Goal: Communication & Community: Share content

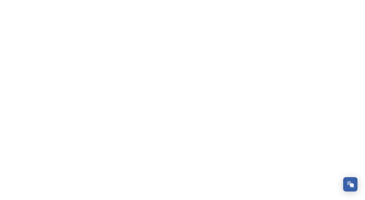
scroll to position [762, 0]
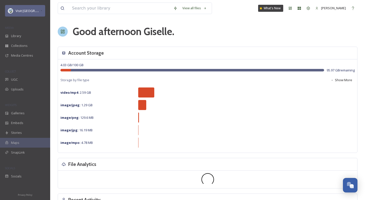
click at [38, 15] on div "Visit [GEOGRAPHIC_DATA] Parks" at bounding box center [25, 11] width 40 height 12
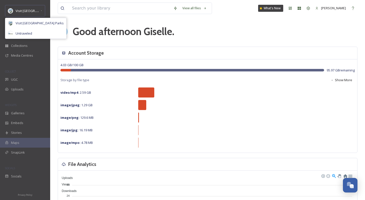
click at [47, 11] on div "Visit [GEOGRAPHIC_DATA] Parks Visit [GEOGRAPHIC_DATA] Parks Untraveled" at bounding box center [25, 11] width 50 height 12
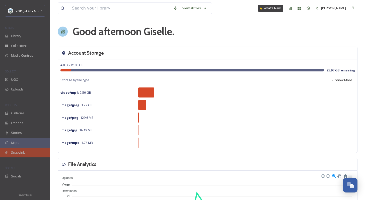
click at [17, 151] on span "SnapLink" at bounding box center [18, 152] width 14 height 5
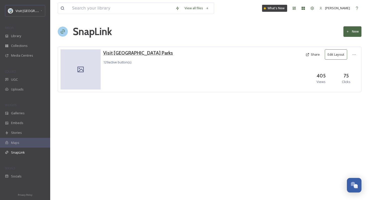
click at [126, 52] on h3 "Visit [GEOGRAPHIC_DATA] Parks" at bounding box center [138, 52] width 70 height 7
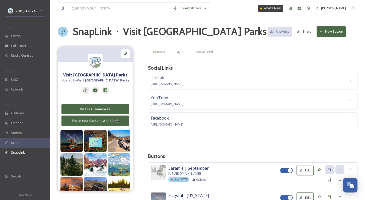
click at [331, 27] on button "New Button" at bounding box center [331, 31] width 29 height 10
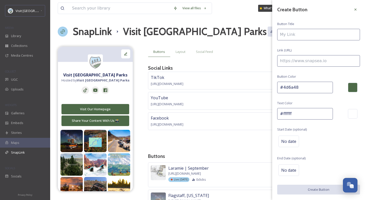
click at [306, 39] on input at bounding box center [319, 35] width 83 height 12
type input "[GEOGRAPHIC_DATA], [US_STATE] | September"
click at [309, 58] on input at bounding box center [319, 61] width 83 height 12
paste input "[URL][DOMAIN_NAME][US_STATE]"
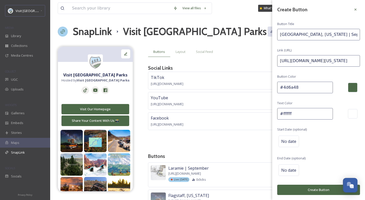
scroll to position [0, 28]
type input "[URL][DOMAIN_NAME][US_STATE]"
click at [340, 118] on div "#ffffff" at bounding box center [319, 114] width 83 height 12
click at [296, 139] on span "No date" at bounding box center [289, 142] width 15 height 6
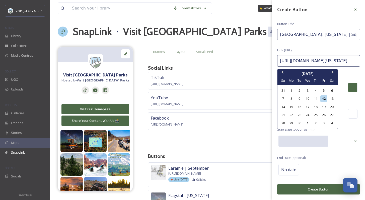
click at [296, 138] on input "text" at bounding box center [304, 141] width 50 height 11
click at [315, 115] on div "25" at bounding box center [316, 115] width 7 height 7
type input "[DATE]"
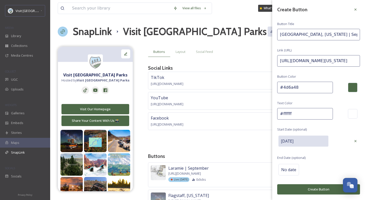
click at [322, 188] on button "Create Button" at bounding box center [319, 190] width 83 height 10
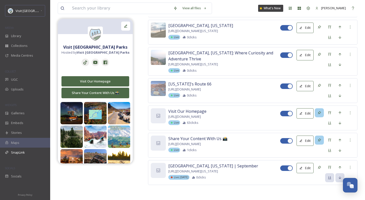
scroll to position [3628, 0]
click at [329, 168] on icon at bounding box center [330, 168] width 4 height 4
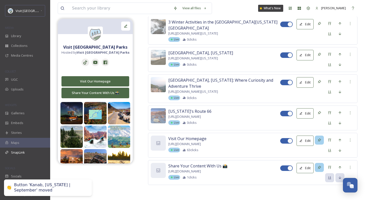
scroll to position [2, 0]
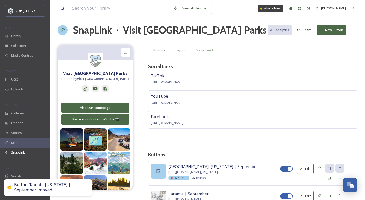
click at [158, 169] on icon at bounding box center [158, 171] width 5 height 5
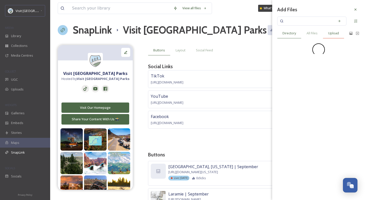
click at [338, 36] on div "Upload" at bounding box center [333, 33] width 21 height 10
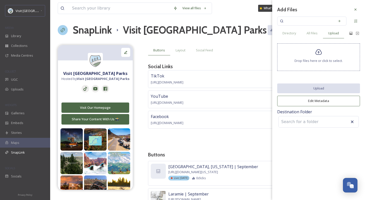
click at [323, 56] on div "Drop files here or click to select." at bounding box center [319, 57] width 83 height 28
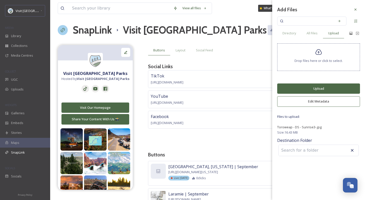
click at [310, 89] on button "Upload" at bounding box center [319, 89] width 83 height 10
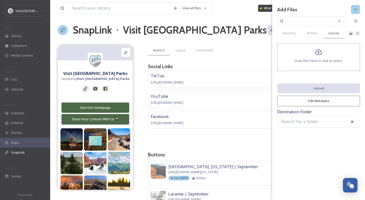
click at [359, 7] on div at bounding box center [355, 9] width 9 height 9
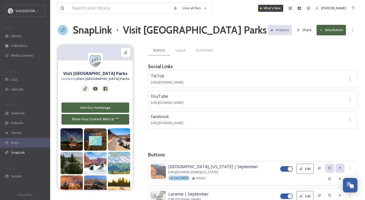
click at [233, 31] on div "SnapLink Visit [GEOGRAPHIC_DATA] Parks Analytics Share New Button" at bounding box center [208, 30] width 300 height 15
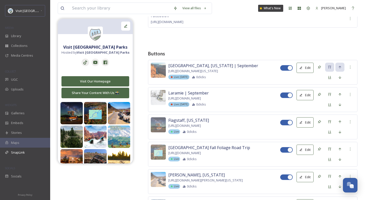
scroll to position [107, 0]
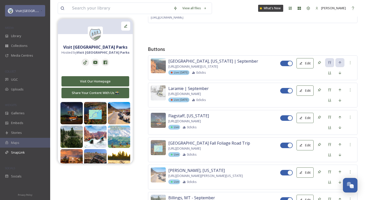
click at [40, 11] on icon at bounding box center [41, 11] width 2 height 4
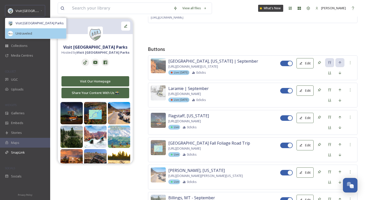
click at [30, 32] on span "Untraveled" at bounding box center [24, 33] width 17 height 5
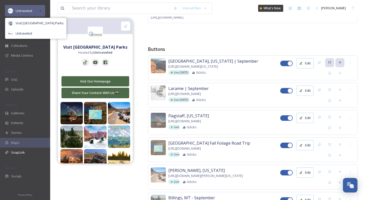
click at [36, 7] on div "Untraveled" at bounding box center [25, 11] width 40 height 12
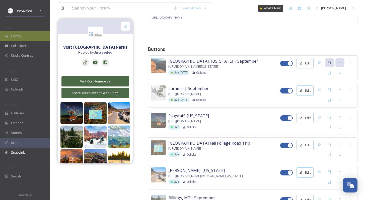
click at [28, 35] on div "Library" at bounding box center [25, 36] width 50 height 10
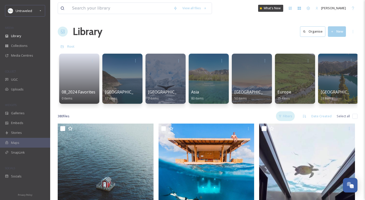
click at [287, 120] on div "Filters" at bounding box center [285, 117] width 19 height 10
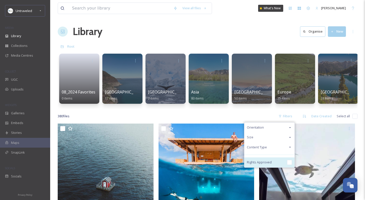
click at [267, 164] on span "Rights Approved" at bounding box center [259, 162] width 25 height 5
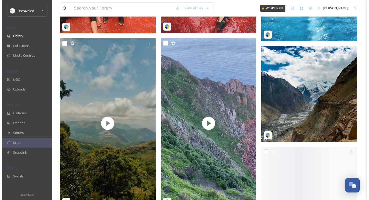
scroll to position [490, 0]
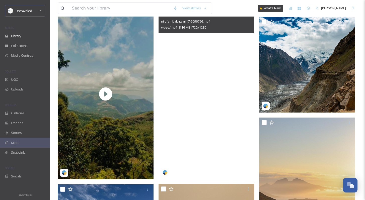
click at [201, 110] on video "nilofar_bakhtyari17-5096796.mp4" at bounding box center [207, 94] width 96 height 171
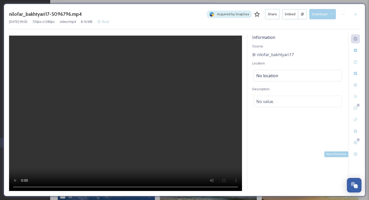
click at [356, 150] on div "Social Information" at bounding box center [355, 154] width 9 height 9
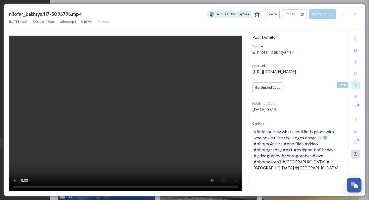
click at [356, 86] on icon at bounding box center [356, 85] width 4 height 4
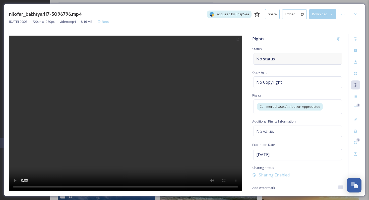
click at [287, 55] on div "No status" at bounding box center [298, 59] width 88 height 12
click at [280, 60] on input at bounding box center [281, 59] width 55 height 11
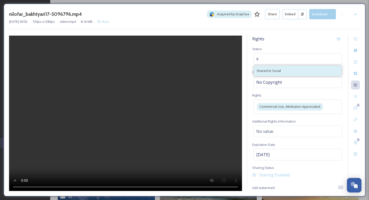
type input "s"
click at [285, 69] on div "Shared to Social" at bounding box center [297, 71] width 87 height 10
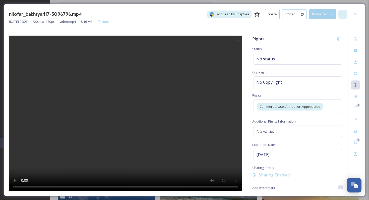
click at [343, 15] on icon at bounding box center [343, 14] width 4 height 4
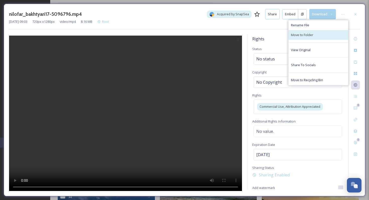
click at [330, 32] on div "Move to Folder" at bounding box center [319, 35] width 60 height 10
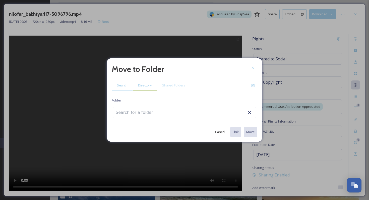
click at [148, 82] on div "Directory" at bounding box center [145, 85] width 24 height 10
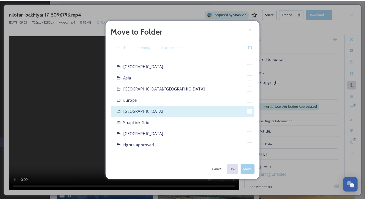
scroll to position [34, 0]
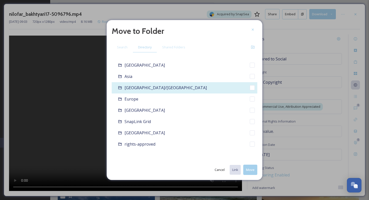
click at [168, 91] on div "[GEOGRAPHIC_DATA]/[GEOGRAPHIC_DATA]" at bounding box center [185, 87] width 146 height 11
checkbox input "false"
checkbox input "true"
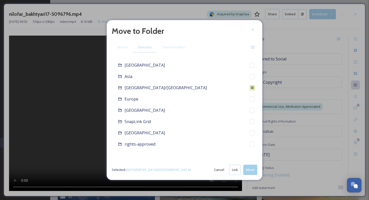
click at [249, 167] on button "Move" at bounding box center [250, 170] width 14 height 10
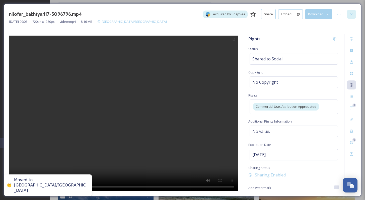
click at [352, 16] on icon at bounding box center [352, 14] width 4 height 4
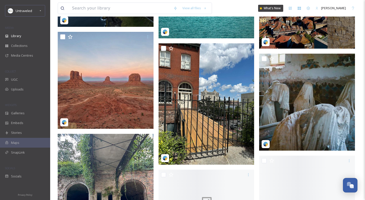
scroll to position [1564, 0]
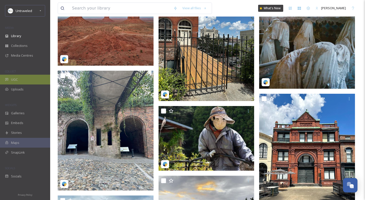
click at [25, 76] on div "UGC" at bounding box center [25, 80] width 50 height 10
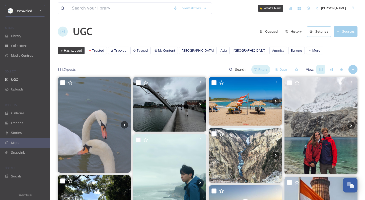
click at [255, 71] on div "Filters" at bounding box center [261, 70] width 19 height 10
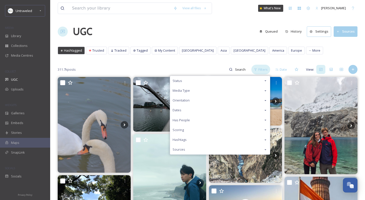
click at [255, 71] on div "Filters" at bounding box center [261, 70] width 19 height 10
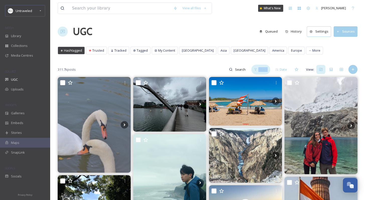
click at [255, 71] on div "Filters" at bounding box center [261, 70] width 19 height 10
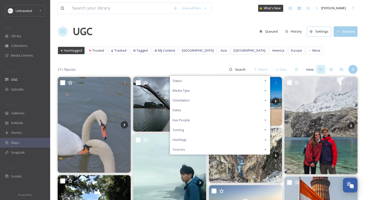
click at [249, 89] on div "Media Type" at bounding box center [220, 91] width 100 height 10
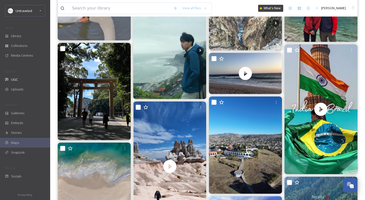
scroll to position [186, 0]
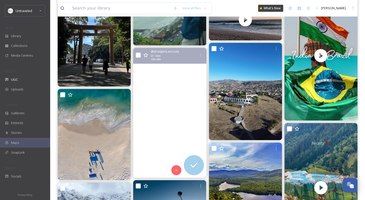
click at [146, 115] on video "Bosque de piedras de CHOQOLAQA, un lugar único en el Perú.\a.\a\a.\a.\a.\a.\a.\…" at bounding box center [169, 113] width 73 height 130
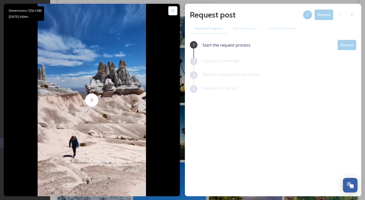
click at [348, 42] on button "Request" at bounding box center [347, 45] width 19 height 10
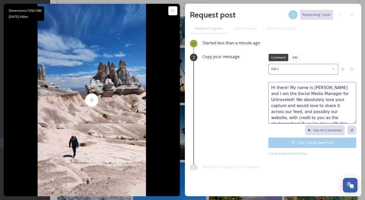
scroll to position [18, 0]
click at [310, 140] on button "Copy Text & Open Post" at bounding box center [313, 143] width 88 height 10
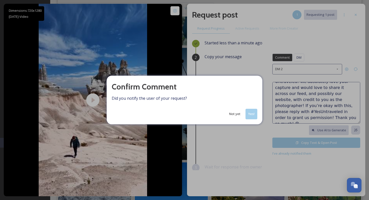
click at [234, 111] on button "Not yet" at bounding box center [235, 114] width 16 height 10
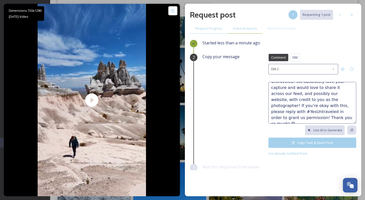
click at [245, 26] on div "Active Requests" at bounding box center [245, 28] width 35 height 10
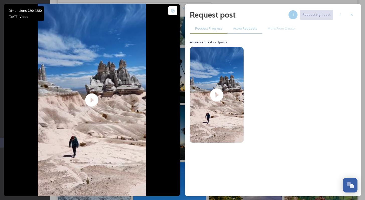
click at [210, 32] on div "Request Progress" at bounding box center [209, 28] width 38 height 10
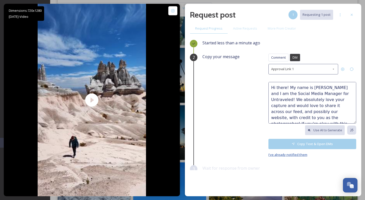
click at [291, 154] on span "I've already notified them" at bounding box center [288, 155] width 39 height 5
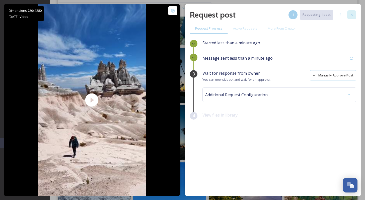
click at [355, 16] on div at bounding box center [352, 14] width 9 height 9
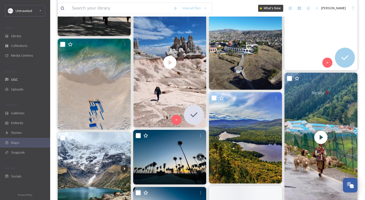
scroll to position [258, 0]
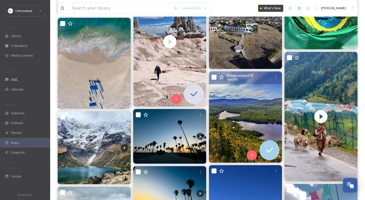
click at [252, 116] on img at bounding box center [245, 117] width 73 height 91
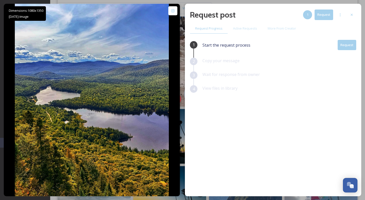
click at [346, 45] on button "Request" at bounding box center [347, 45] width 19 height 10
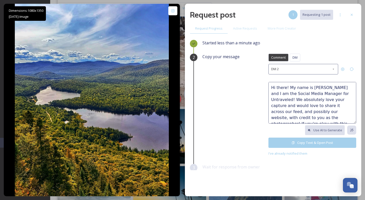
click at [308, 146] on button "Copy Text & Open Post" at bounding box center [313, 143] width 88 height 10
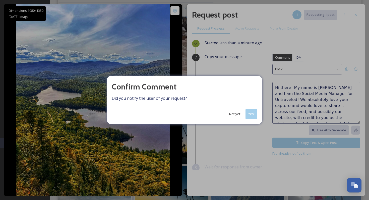
click at [254, 116] on button "Yes!" at bounding box center [252, 114] width 12 height 10
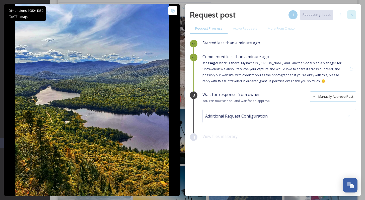
click at [351, 15] on icon at bounding box center [352, 15] width 4 height 4
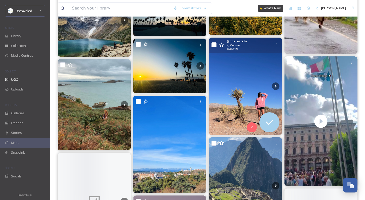
scroll to position [390, 0]
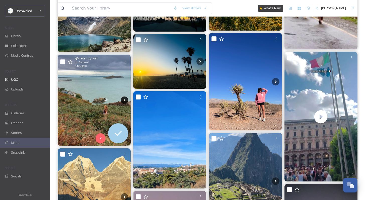
click at [123, 101] on icon at bounding box center [125, 101] width 8 height 8
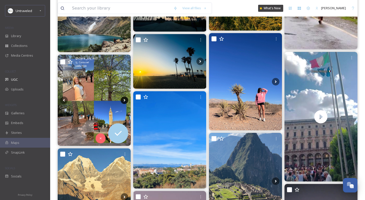
click at [125, 100] on icon at bounding box center [125, 100] width 2 height 3
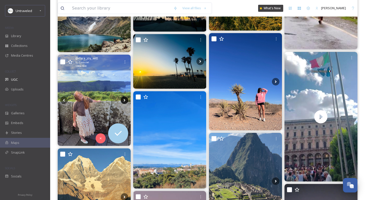
click at [125, 100] on icon at bounding box center [125, 100] width 2 height 3
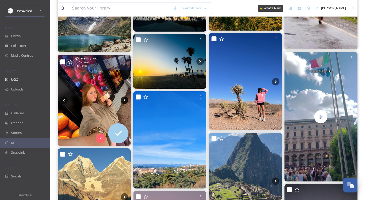
click at [125, 100] on icon at bounding box center [125, 100] width 2 height 3
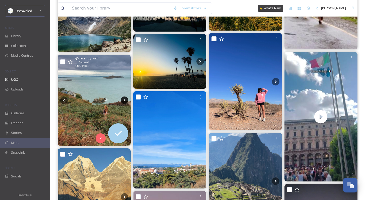
click at [125, 100] on icon at bounding box center [125, 100] width 2 height 3
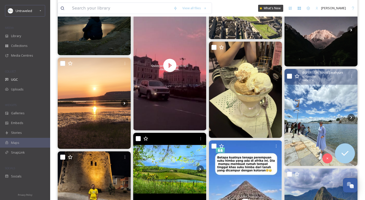
scroll to position [561, 0]
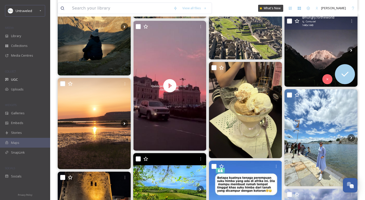
click at [321, 58] on img at bounding box center [321, 50] width 73 height 73
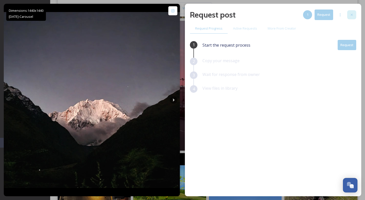
click at [353, 12] on div at bounding box center [352, 14] width 9 height 9
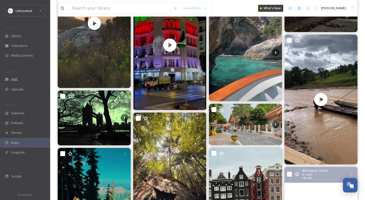
scroll to position [1181, 0]
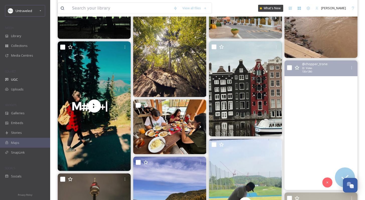
click at [308, 128] on video "#ChopperLife #CustomChopper #MotorcycleAdventure #RideMore #TwoWheelsFreedom #C…" at bounding box center [321, 126] width 73 height 130
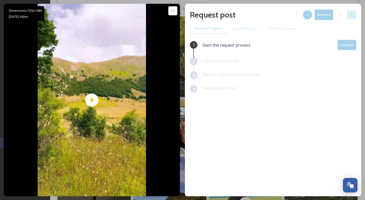
click at [354, 15] on icon at bounding box center [352, 15] width 4 height 4
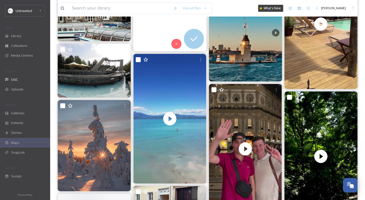
scroll to position [1627, 0]
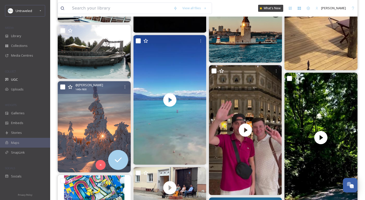
click at [106, 123] on img at bounding box center [94, 126] width 73 height 91
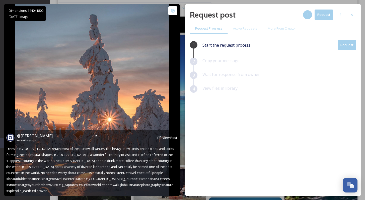
click at [172, 140] on span "View Post" at bounding box center [170, 138] width 15 height 5
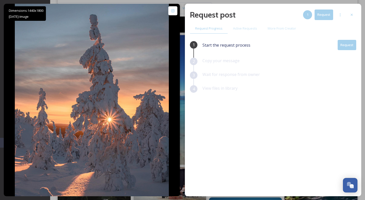
click at [352, 43] on button "Request" at bounding box center [347, 45] width 19 height 10
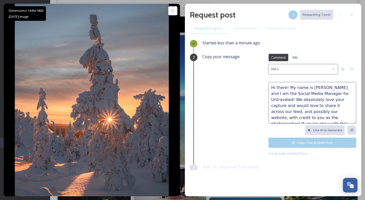
click at [320, 143] on button "Copy Text & Open Post" at bounding box center [313, 143] width 88 height 10
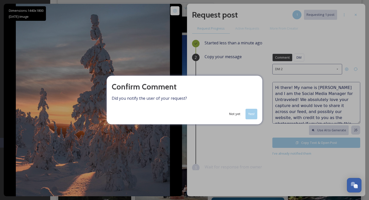
click at [254, 112] on button "Yes!" at bounding box center [252, 114] width 12 height 10
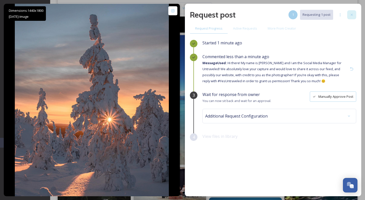
click at [348, 17] on div at bounding box center [352, 14] width 9 height 9
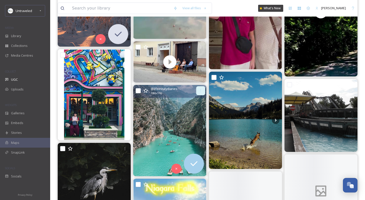
scroll to position [1754, 0]
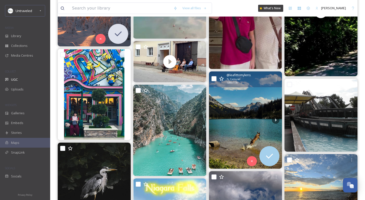
click at [237, 106] on img at bounding box center [245, 120] width 73 height 97
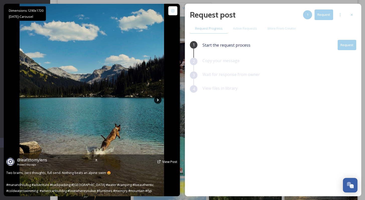
click at [158, 100] on icon at bounding box center [158, 100] width 8 height 8
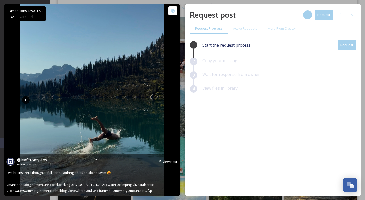
click at [25, 98] on icon at bounding box center [26, 100] width 8 height 8
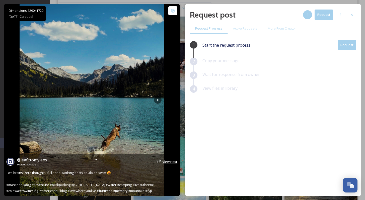
click at [170, 161] on span "View Post" at bounding box center [170, 162] width 15 height 5
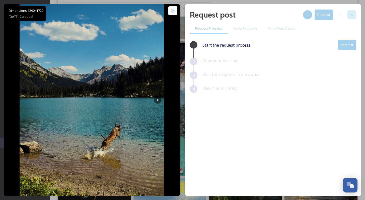
click at [353, 11] on div at bounding box center [352, 14] width 9 height 9
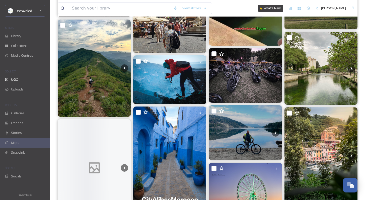
scroll to position [2246, 0]
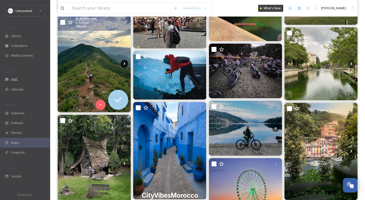
click at [125, 64] on icon at bounding box center [125, 64] width 2 height 3
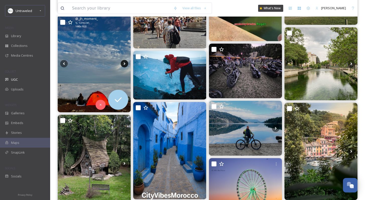
click at [125, 64] on icon at bounding box center [125, 64] width 2 height 3
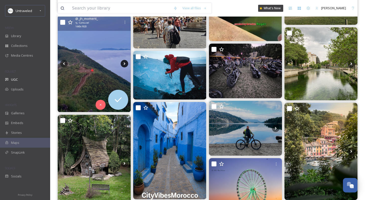
click at [125, 65] on icon at bounding box center [125, 64] width 2 height 3
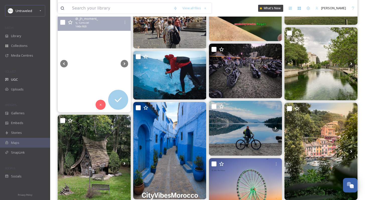
click at [103, 71] on video "-\a\a올라갈 땐 아직 덥지만\a백패킹하기 좋은날씨다.\a밤에 벌레랑 추위 걱정없이 텐트 문 열고 자는 계절 \a너무 좋아, 킁, 킁\a\a…" at bounding box center [94, 64] width 73 height 37
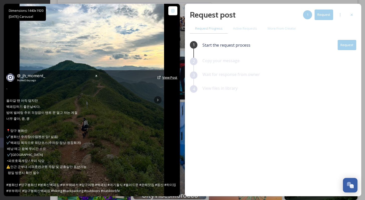
click at [171, 78] on span "View Post" at bounding box center [170, 77] width 15 height 5
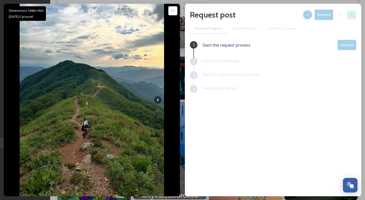
click at [353, 13] on div at bounding box center [352, 14] width 9 height 9
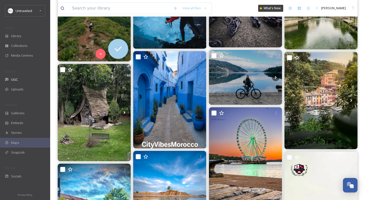
scroll to position [2293, 0]
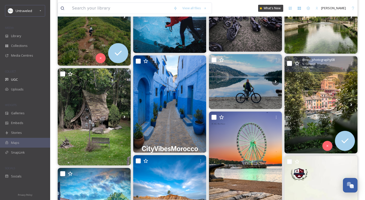
click at [323, 85] on img at bounding box center [321, 104] width 73 height 97
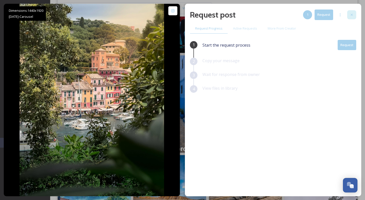
click at [356, 14] on div at bounding box center [352, 14] width 9 height 9
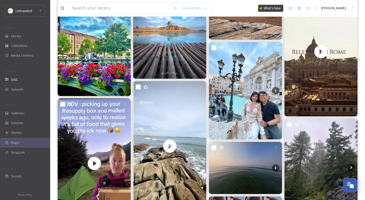
scroll to position [2542, 0]
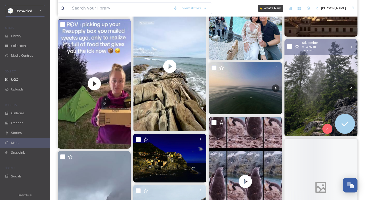
click at [323, 93] on img at bounding box center [321, 87] width 73 height 97
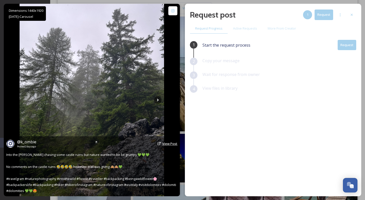
click at [171, 142] on span "View Post" at bounding box center [170, 144] width 15 height 5
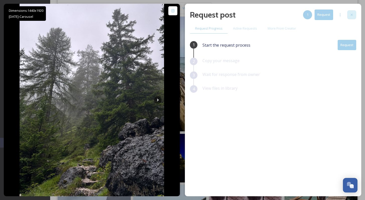
click at [355, 10] on div at bounding box center [352, 14] width 9 height 9
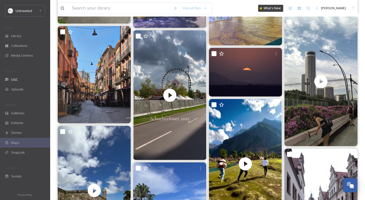
scroll to position [3328, 0]
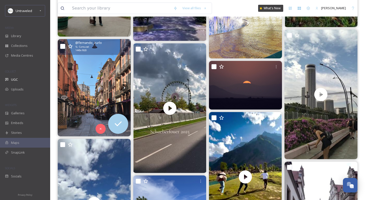
click at [97, 91] on img at bounding box center [94, 87] width 73 height 97
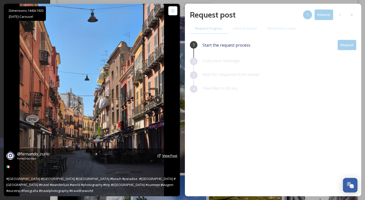
click at [166, 158] on span "View Post" at bounding box center [170, 156] width 15 height 5
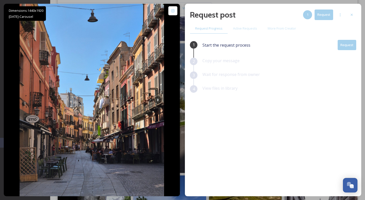
click at [353, 41] on button "Request" at bounding box center [347, 45] width 19 height 10
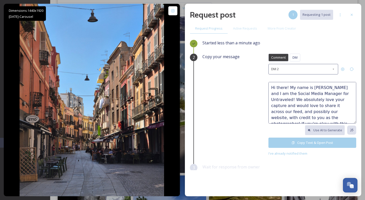
click at [281, 86] on textarea "Hi there! My name is [PERSON_NAME] and I am the Social Media Manager for Untrav…" at bounding box center [313, 103] width 88 height 42
click at [269, 86] on textarea "Hi there! My name is [PERSON_NAME] and I am the Social Media Manager for Untrav…" at bounding box center [313, 103] width 88 height 42
click at [276, 86] on textarea "Hi there! My name is [PERSON_NAME] and I am the Social Media Manager for Untrav…" at bounding box center [313, 103] width 88 height 42
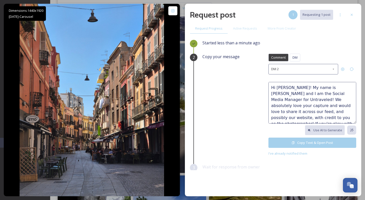
scroll to position [6, 0]
click at [325, 93] on textarea "Hi [PERSON_NAME]! My name is [PERSON_NAME] and I am the Social Media Manager fo…" at bounding box center [313, 103] width 88 height 42
paste textarea "[GEOGRAPHIC_DATA], [GEOGRAPHIC_DATA]"
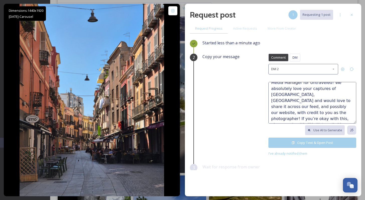
scroll to position [17, 0]
click at [328, 87] on textarea "Hi [PERSON_NAME]! My name is [PERSON_NAME] and I am the Social Media Manager fo…" at bounding box center [313, 103] width 88 height 42
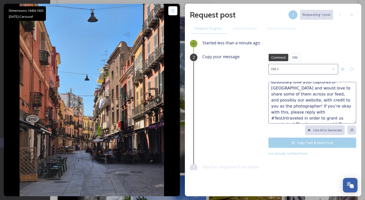
scroll to position [24, 0]
type textarea "Hi [PERSON_NAME]! My name is [PERSON_NAME] and I am the Social Media Manager fo…"
click at [302, 141] on button "Copy Text & Open Post" at bounding box center [313, 143] width 88 height 10
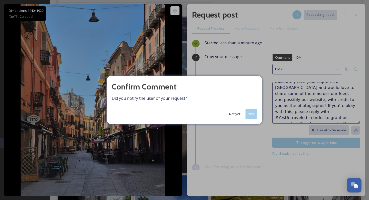
click at [255, 115] on button "Yes!" at bounding box center [252, 114] width 12 height 10
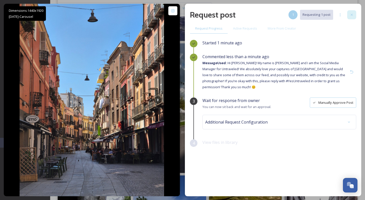
click at [354, 18] on div at bounding box center [352, 14] width 9 height 9
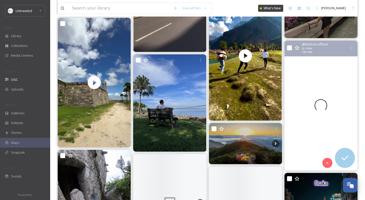
scroll to position [3450, 0]
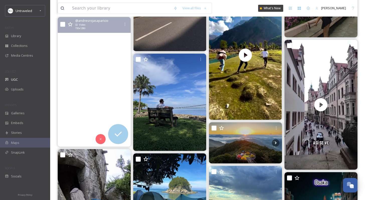
click at [118, 94] on video "El Castillo de San Marcos 🏰 en #SaintAugustine no es solo una fortaleza: es la …" at bounding box center [94, 82] width 73 height 130
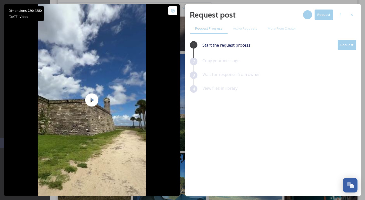
click at [339, 44] on button "Request" at bounding box center [347, 45] width 19 height 10
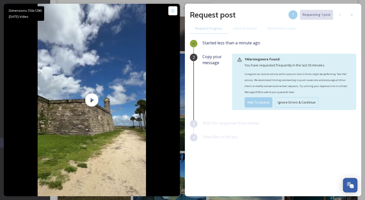
click at [312, 100] on button "Ignore Errors & Continue" at bounding box center [296, 102] width 43 height 10
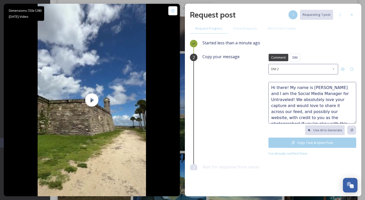
click at [278, 87] on textarea "Hi there! My name is [PERSON_NAME] and I am the Social Media Manager for Untrav…" at bounding box center [313, 103] width 88 height 42
type textarea "Hi [PERSON_NAME]! My name is [PERSON_NAME] and I am the Social Media Manager fo…"
click at [304, 139] on button "Copy Text & Open Post" at bounding box center [313, 143] width 88 height 10
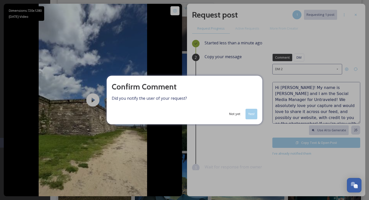
click at [254, 111] on button "Yes!" at bounding box center [252, 114] width 12 height 10
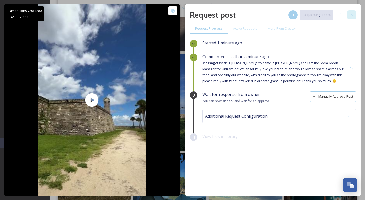
click at [356, 16] on div at bounding box center [352, 14] width 9 height 9
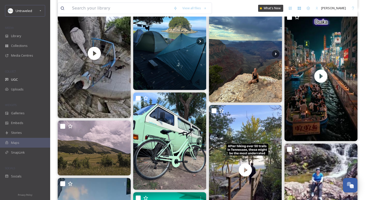
scroll to position [3589, 0]
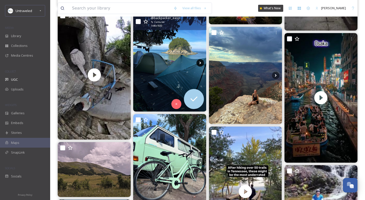
click at [199, 63] on icon at bounding box center [201, 63] width 8 height 8
click at [181, 67] on img at bounding box center [169, 62] width 73 height 97
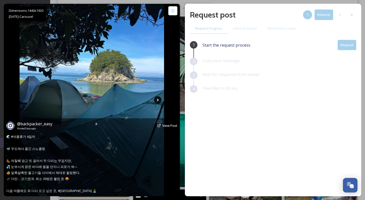
click at [159, 102] on icon at bounding box center [158, 100] width 8 height 8
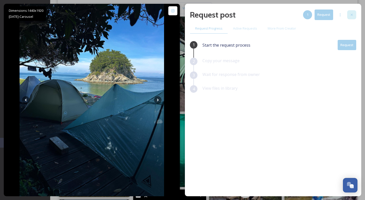
click at [350, 14] on icon at bounding box center [352, 15] width 4 height 4
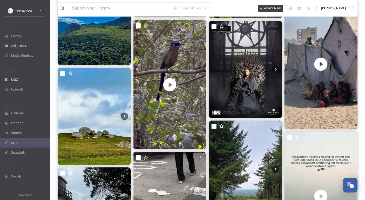
scroll to position [4810, 0]
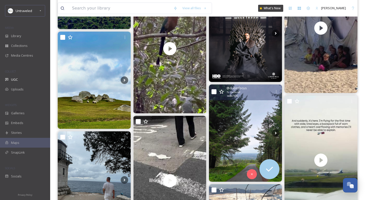
click at [229, 130] on img at bounding box center [245, 133] width 73 height 97
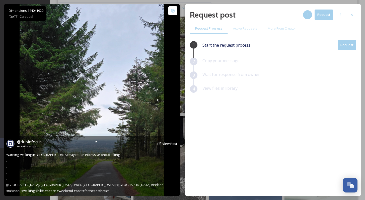
click at [172, 142] on span "View Post" at bounding box center [170, 144] width 15 height 5
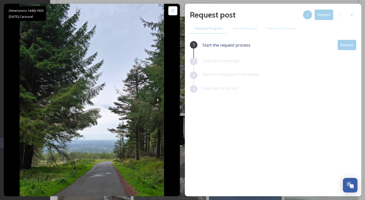
click at [352, 43] on button "Request" at bounding box center [347, 45] width 19 height 10
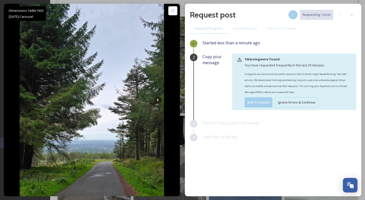
click at [297, 104] on button "Ignore Errors & Continue" at bounding box center [296, 102] width 43 height 10
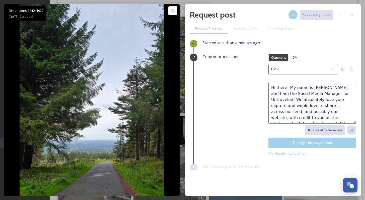
click at [306, 138] on button "Copy Text & Open Post" at bounding box center [313, 143] width 88 height 10
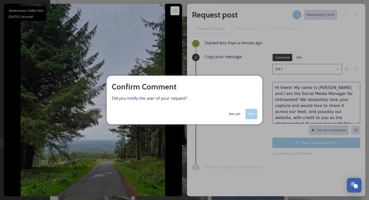
click at [253, 114] on button "Yes!" at bounding box center [252, 114] width 12 height 10
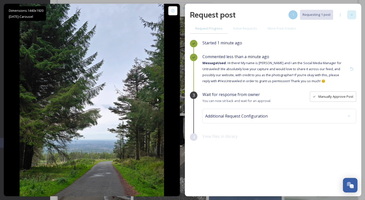
click at [355, 16] on div at bounding box center [352, 14] width 9 height 9
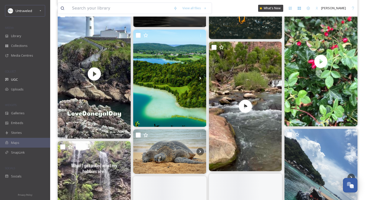
scroll to position [5510, 0]
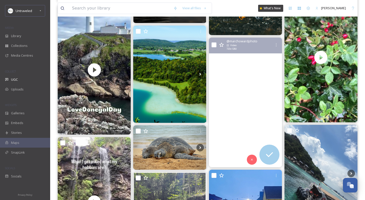
click at [224, 114] on video "A moment at Zion National Park ☀️ \a\a#zion #zionnationalpark #courtofthepatria…" at bounding box center [245, 103] width 73 height 130
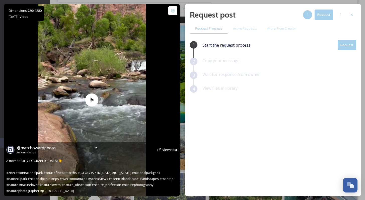
click at [174, 151] on span "View Post" at bounding box center [170, 150] width 15 height 5
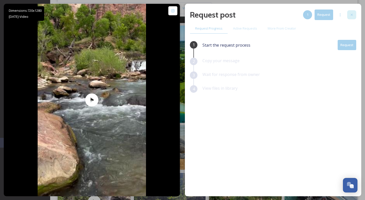
click at [351, 12] on div at bounding box center [352, 14] width 9 height 9
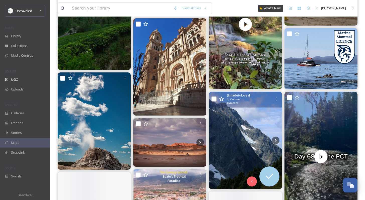
scroll to position [5857, 0]
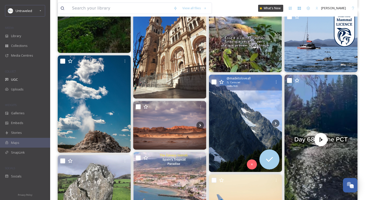
click at [225, 123] on img at bounding box center [245, 123] width 73 height 97
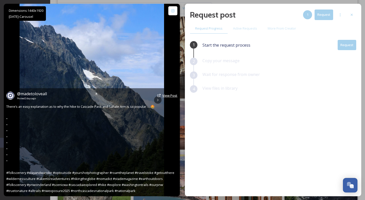
click at [171, 94] on span "View Post" at bounding box center [170, 95] width 15 height 5
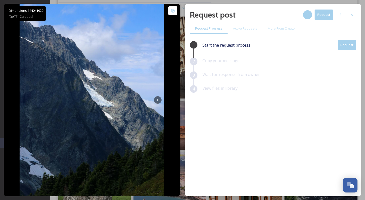
click at [352, 16] on icon at bounding box center [352, 15] width 4 height 4
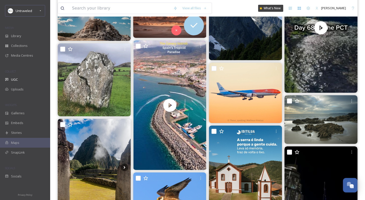
scroll to position [5966, 0]
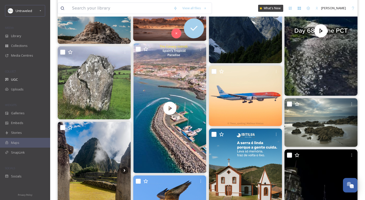
click at [148, 28] on img at bounding box center [169, 16] width 73 height 49
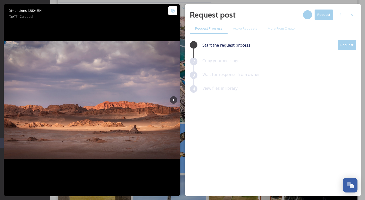
click at [347, 41] on button "Request" at bounding box center [347, 45] width 19 height 10
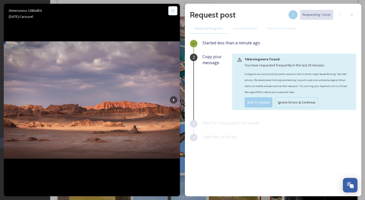
click at [309, 103] on button "Ignore Errors & Continue" at bounding box center [296, 102] width 43 height 10
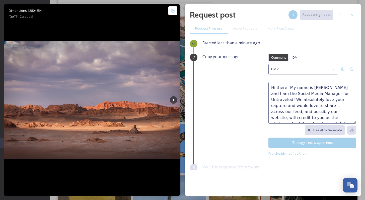
click at [303, 143] on button "Copy Text & Open Post" at bounding box center [313, 143] width 88 height 10
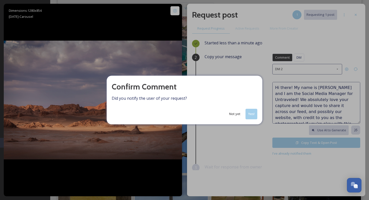
click at [253, 115] on button "Yes!" at bounding box center [252, 114] width 12 height 10
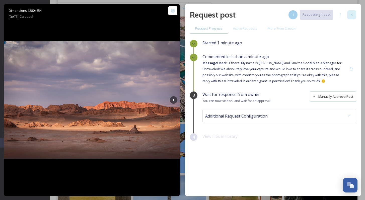
click at [353, 14] on icon at bounding box center [352, 15] width 4 height 4
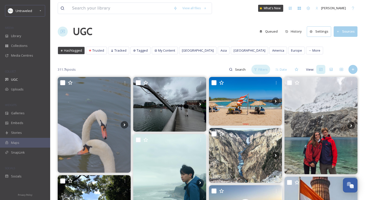
click at [262, 70] on span "Filters" at bounding box center [263, 69] width 9 height 5
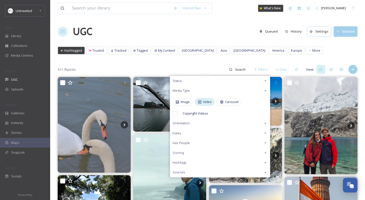
click at [204, 102] on span "Video" at bounding box center [207, 102] width 9 height 5
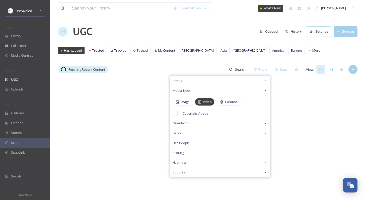
click at [201, 67] on div "Fetching Recent Content Filters Status Media Type Image Video Carousel Copyrigh…" at bounding box center [208, 70] width 300 height 10
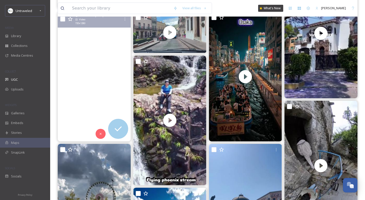
scroll to position [1678, 0]
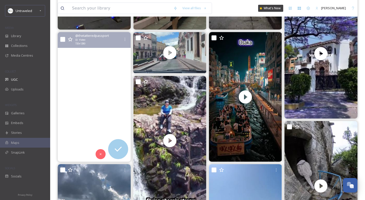
click at [91, 64] on video "📍 Brink of the Lower Falls, Yellowstone National Park, Wyoming\a\aLocated on th…" at bounding box center [94, 97] width 73 height 130
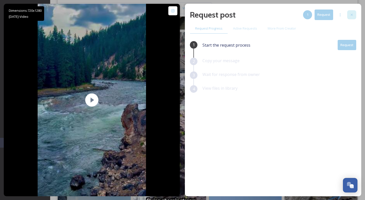
click at [355, 13] on div at bounding box center [352, 14] width 9 height 9
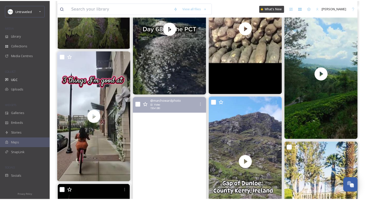
scroll to position [762, 0]
